Goal: Check status: Check status

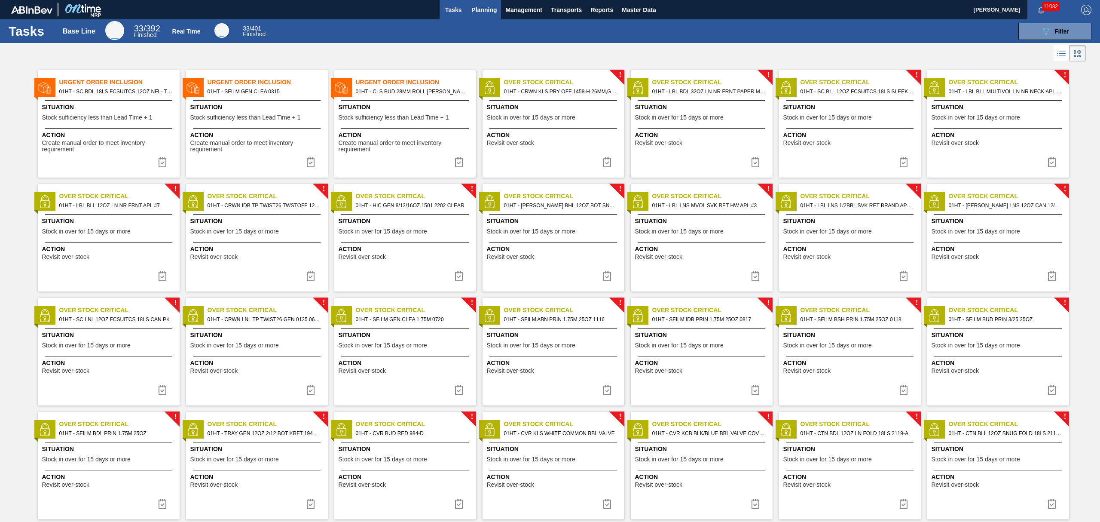
click at [489, 11] on span "Planning" at bounding box center [483, 10] width 25 height 10
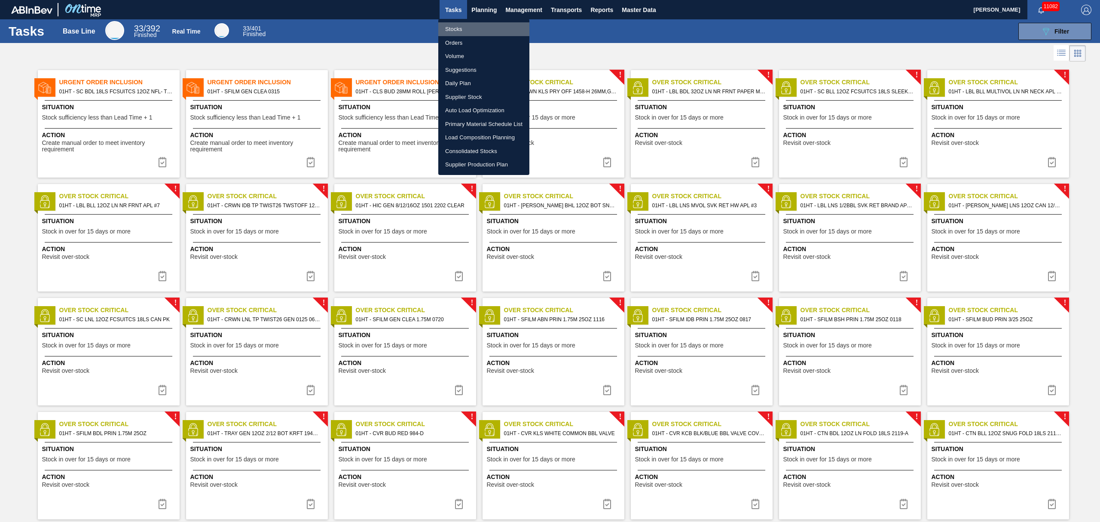
click at [459, 28] on li "Stocks" at bounding box center [483, 29] width 91 height 14
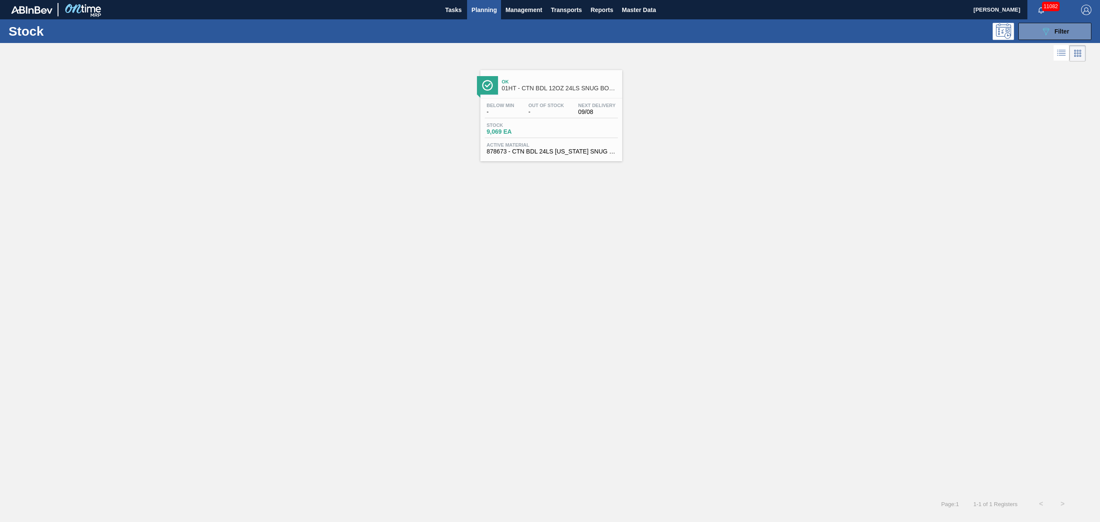
drag, startPoint x: 1042, startPoint y: 31, endPoint x: 1064, endPoint y: 92, distance: 64.7
click at [1044, 31] on icon "089F7B8B-B2A5-4AFE-B5C0-19BA573D28AC" at bounding box center [1046, 31] width 10 height 10
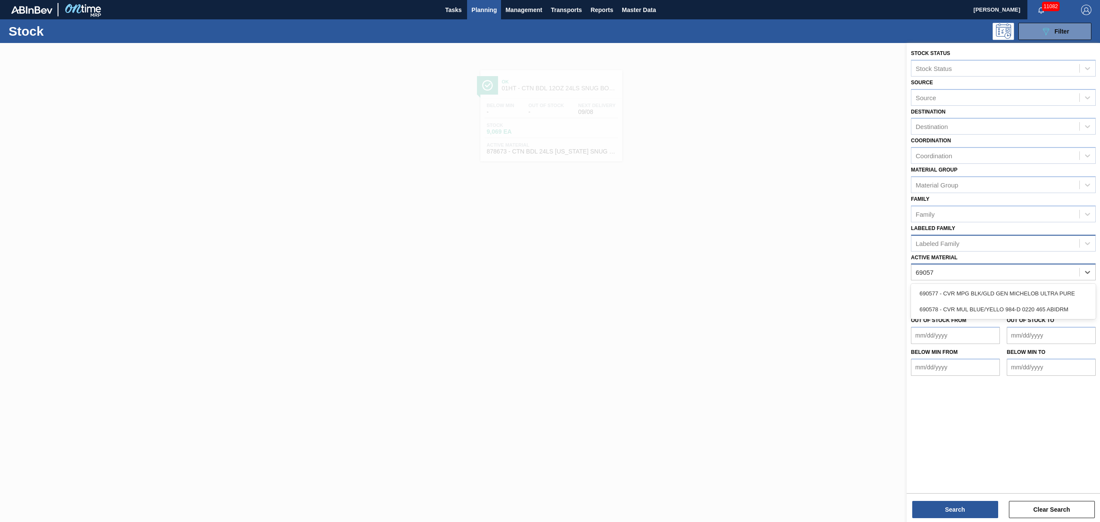
type Material "690578"
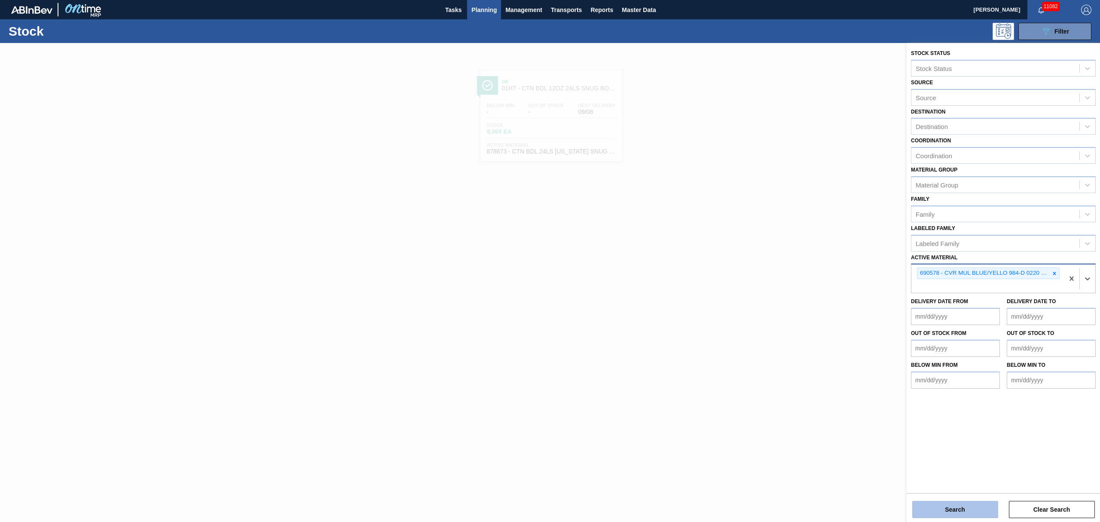
click at [963, 506] on button "Search" at bounding box center [955, 509] width 86 height 17
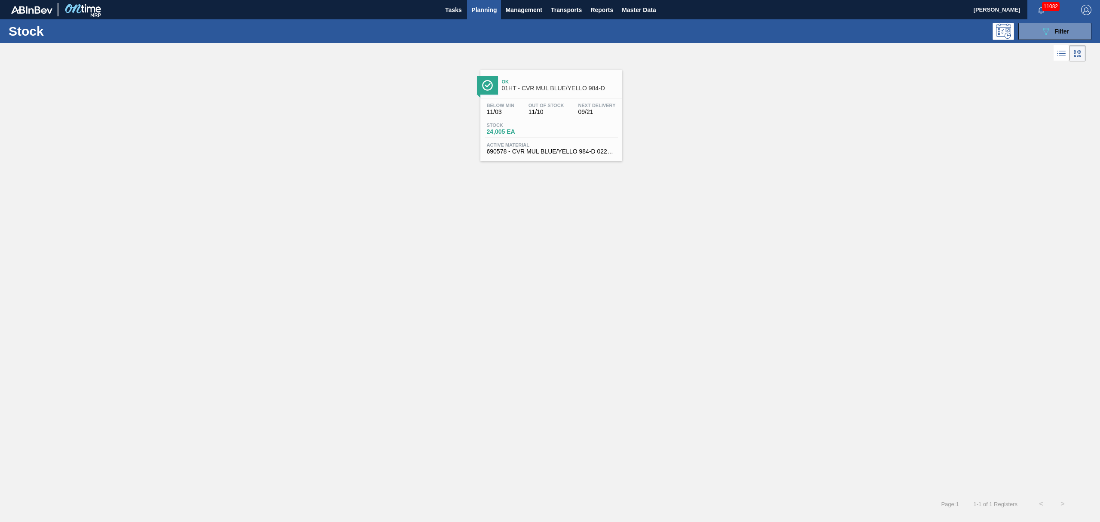
click at [528, 126] on span "Stock" at bounding box center [517, 124] width 60 height 5
